Goal: Information Seeking & Learning: Learn about a topic

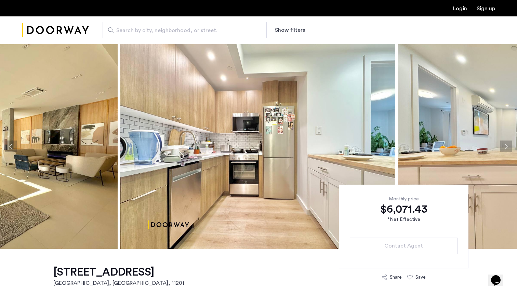
drag, startPoint x: 187, startPoint y: 90, endPoint x: 123, endPoint y: 89, distance: 63.3
click at [123, 89] on img at bounding box center [257, 146] width 275 height 205
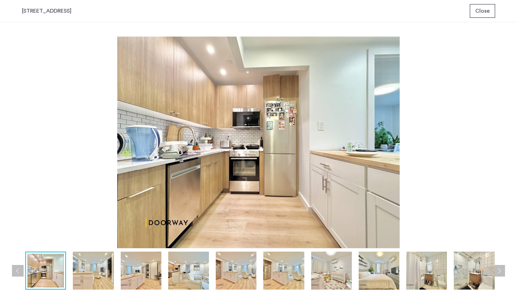
click at [88, 265] on img at bounding box center [93, 271] width 41 height 38
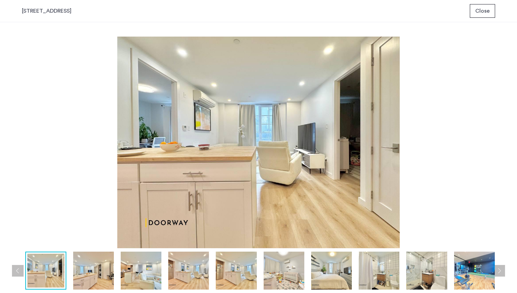
click at [108, 269] on img at bounding box center [93, 271] width 41 height 38
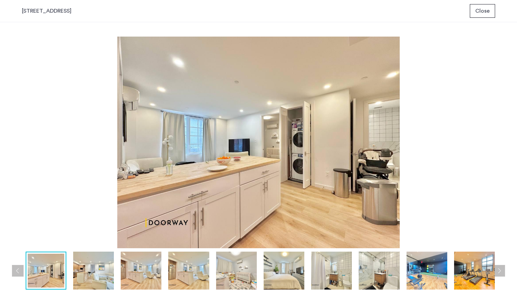
click at [126, 269] on img at bounding box center [141, 271] width 41 height 38
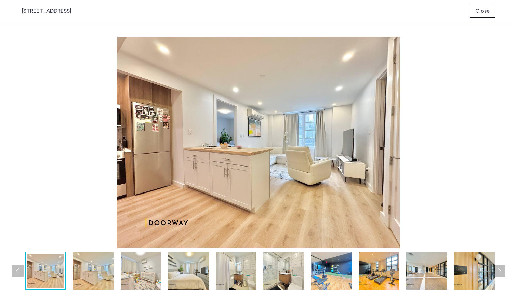
click at [145, 269] on img at bounding box center [141, 271] width 41 height 38
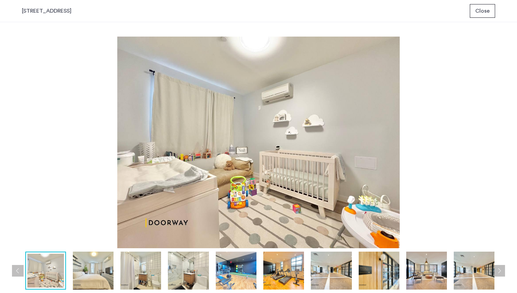
click at [173, 267] on img at bounding box center [188, 271] width 41 height 38
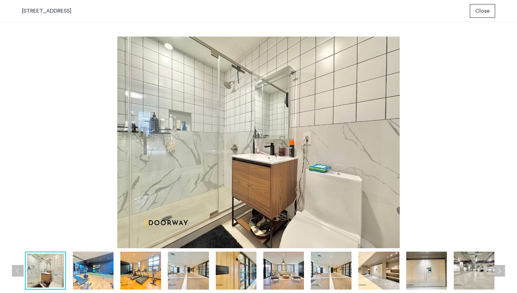
click at [203, 270] on img at bounding box center [188, 271] width 41 height 38
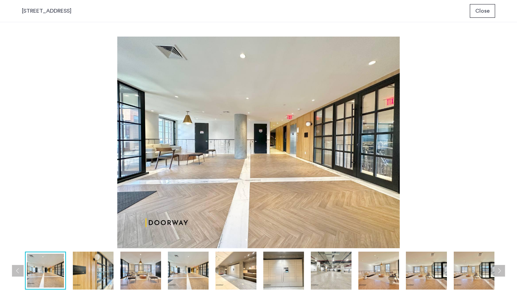
click at [221, 271] on img at bounding box center [235, 271] width 41 height 38
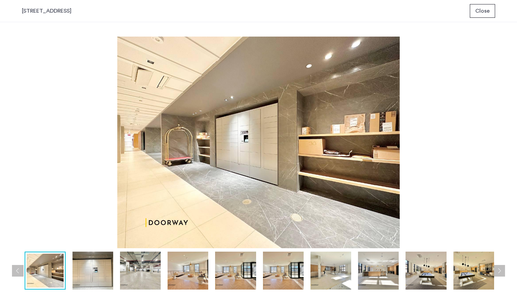
click at [248, 272] on img at bounding box center [235, 271] width 41 height 38
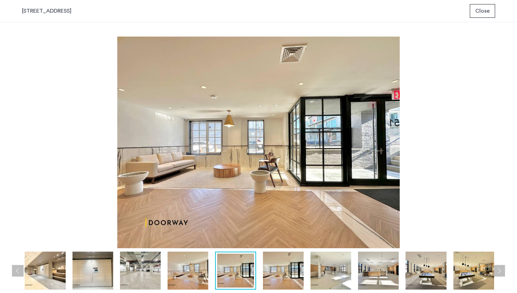
click at [276, 275] on img at bounding box center [283, 271] width 41 height 38
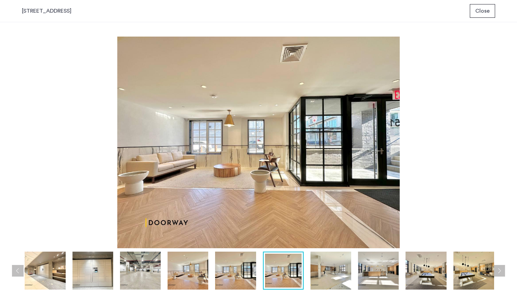
click at [318, 275] on img at bounding box center [330, 271] width 41 height 38
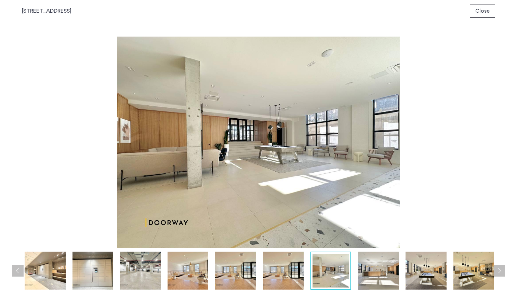
click at [384, 265] on img at bounding box center [378, 271] width 41 height 38
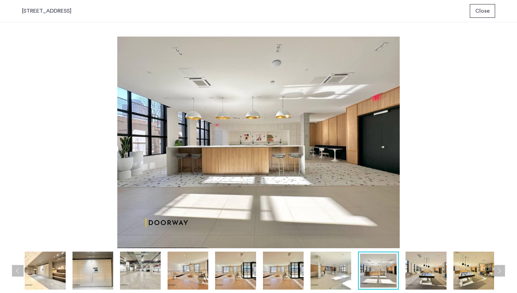
click at [411, 270] on img at bounding box center [425, 271] width 41 height 38
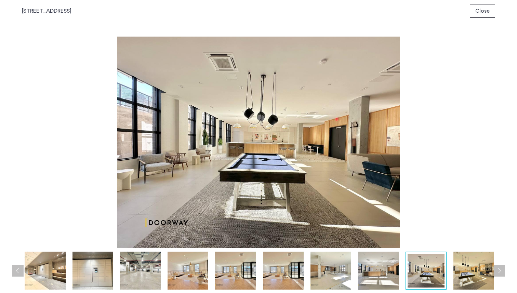
click at [474, 267] on img at bounding box center [473, 271] width 41 height 38
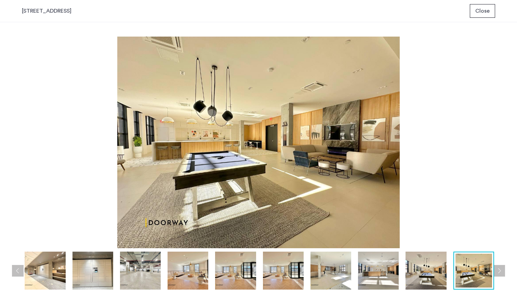
click at [501, 264] on div "prev next prev next" at bounding box center [258, 157] width 517 height 271
click at [509, 264] on div "prev next prev next" at bounding box center [258, 157] width 517 height 271
click at [500, 271] on button "Next apartment" at bounding box center [499, 271] width 12 height 12
